Goal: Transaction & Acquisition: Purchase product/service

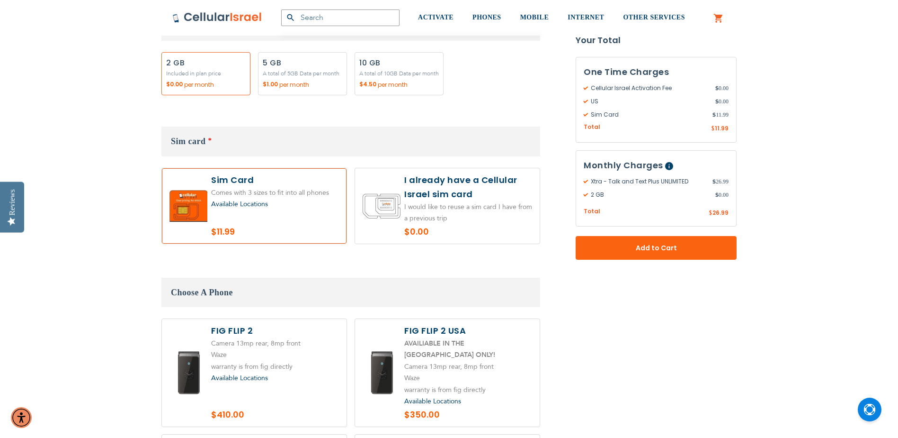
scroll to position [1326, 0]
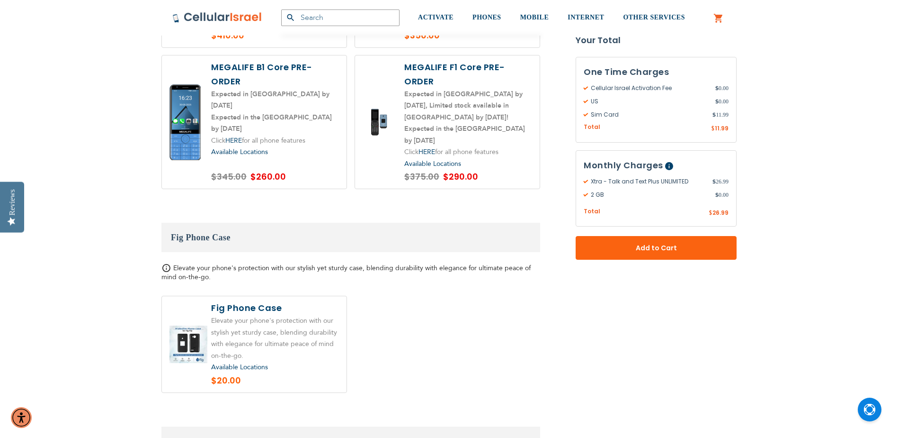
click at [264, 147] on span "Available Locations" at bounding box center [239, 151] width 57 height 9
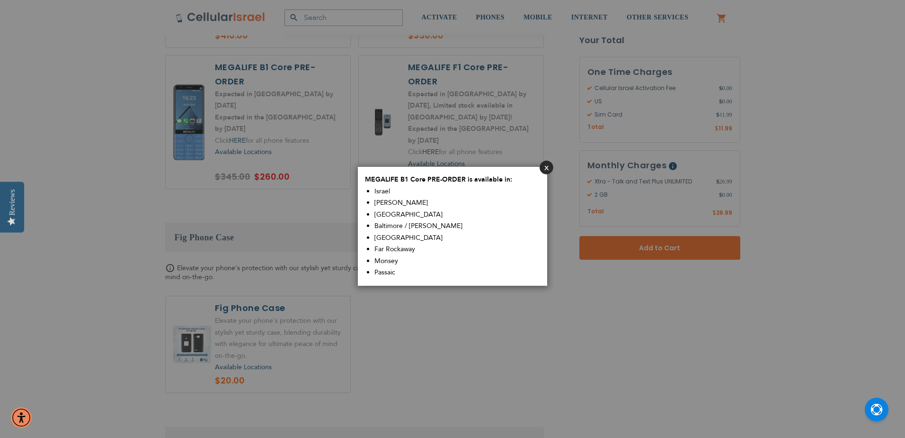
click at [544, 169] on button "Close" at bounding box center [547, 168] width 14 height 14
click at [235, 112] on aside "Close MEGALIFE B1 Core PRE-ORDER is available in: [GEOGRAPHIC_DATA] Sim Shalom …" at bounding box center [452, 219] width 905 height 438
click at [235, 113] on aside "Close MEGALIFE B1 Core PRE-ORDER is available in: [GEOGRAPHIC_DATA] Sim Shalom …" at bounding box center [452, 219] width 905 height 438
click at [540, 167] on div "Close MEGALIFE B1 Core PRE-ORDER is available in: [GEOGRAPHIC_DATA] Sim Shalom …" at bounding box center [452, 218] width 189 height 133
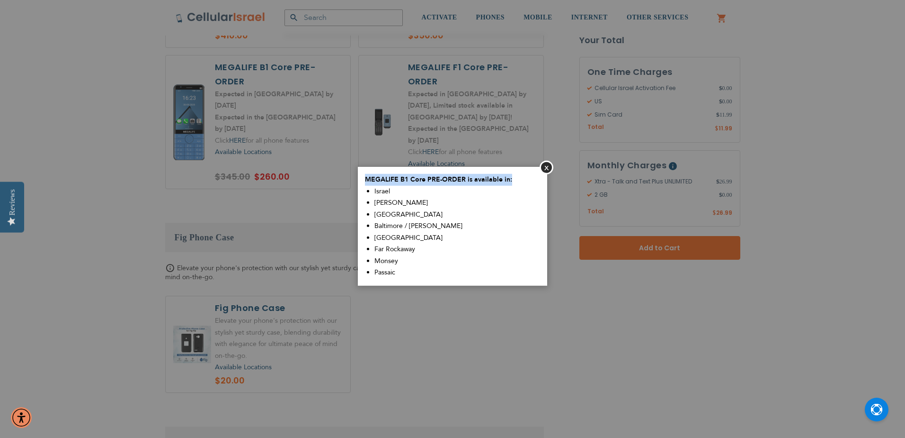
drag, startPoint x: 540, startPoint y: 167, endPoint x: 547, endPoint y: 167, distance: 7.1
click at [547, 166] on button "Close" at bounding box center [547, 168] width 14 height 14
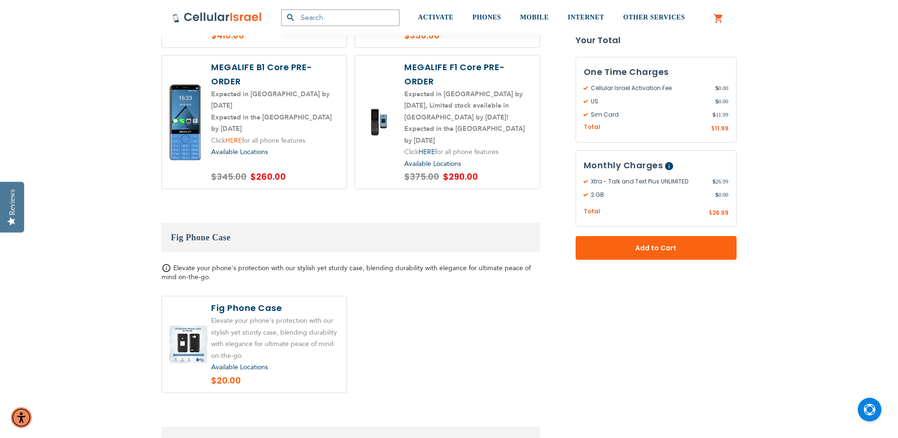
click at [237, 136] on link "HERE" at bounding box center [233, 140] width 17 height 9
